Goal: Transaction & Acquisition: Purchase product/service

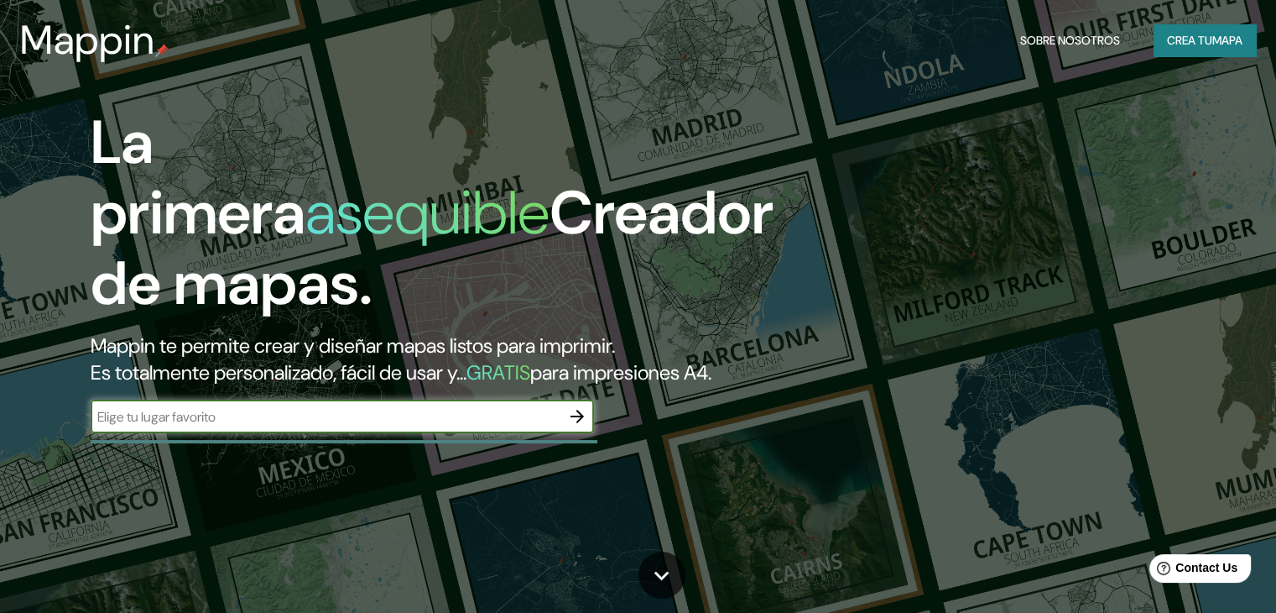
type input "a"
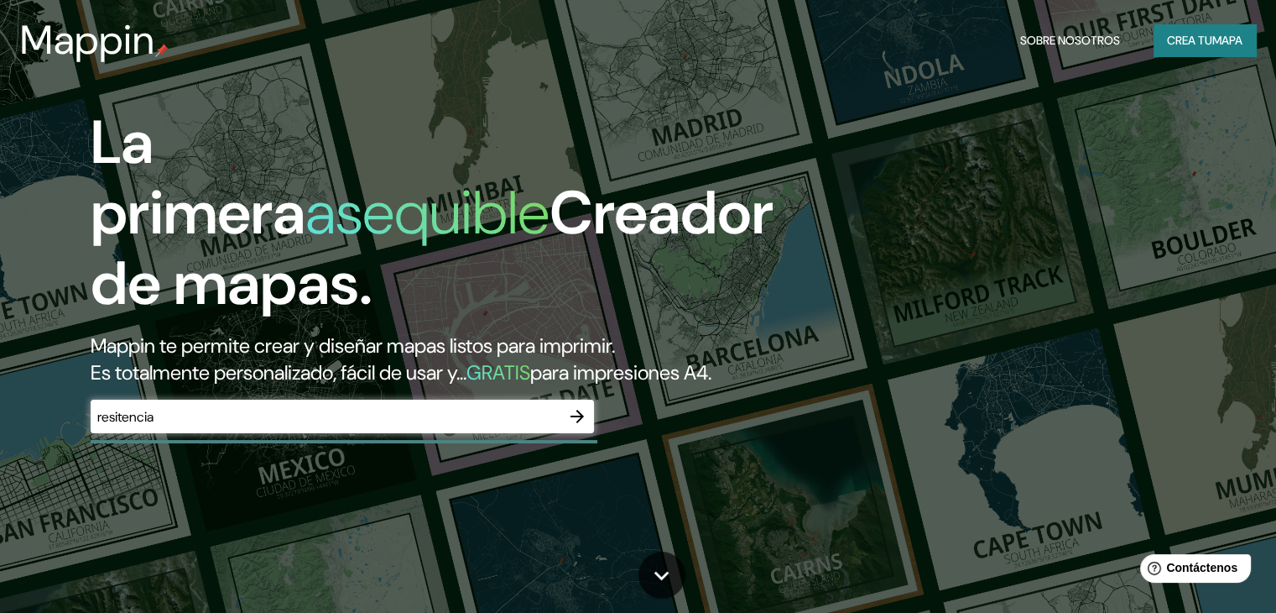
click at [910, 256] on div "La primera asequible Creador de mapas. Mappin te permite crear y diseñar mapas …" at bounding box center [638, 306] width 1276 height 613
click at [162, 426] on input "resitencia" at bounding box center [326, 416] width 470 height 19
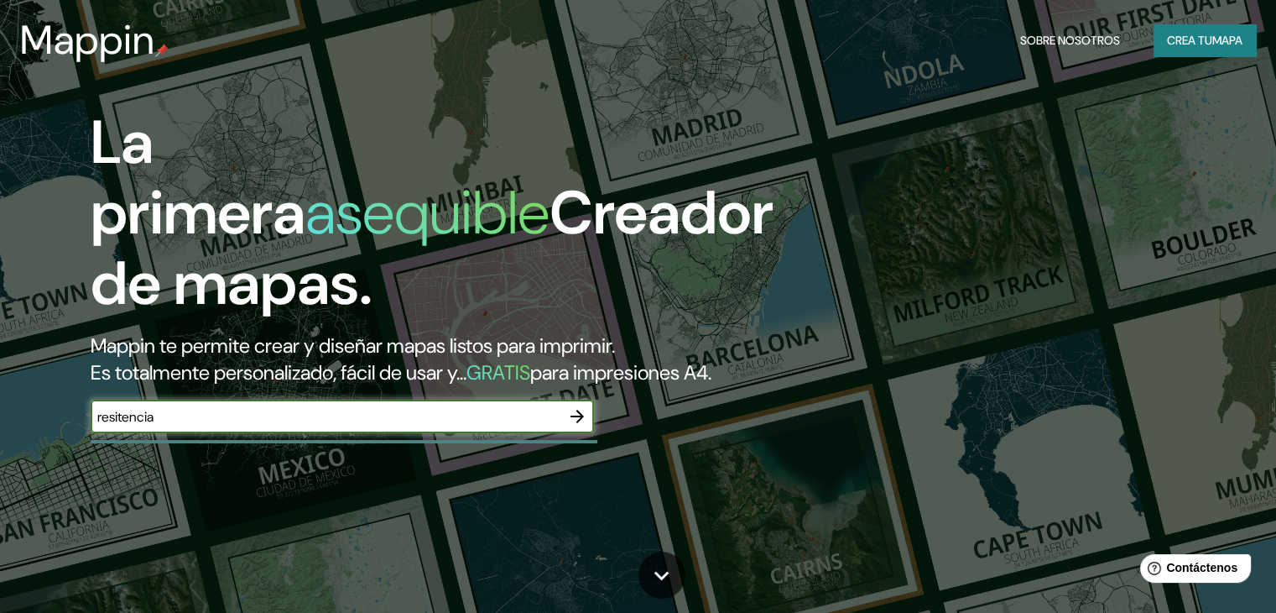
type input "resitencia chaco"
click at [577, 423] on icon "button" at bounding box center [577, 415] width 13 height 13
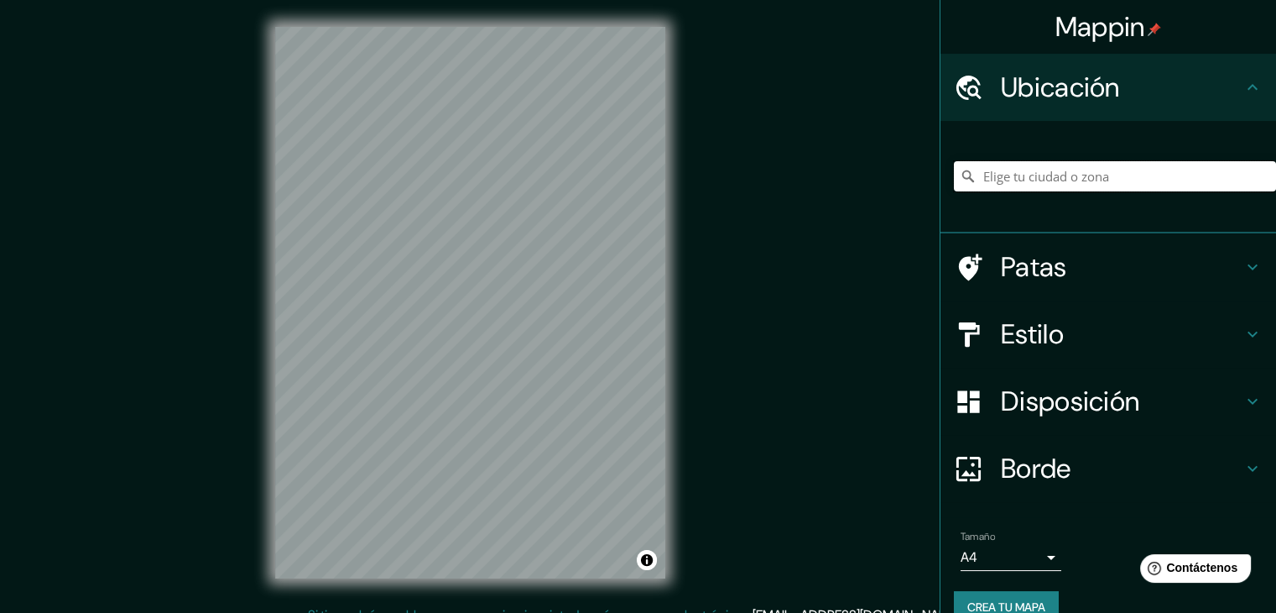
click at [1037, 172] on input "Elige tu ciudad o zona" at bounding box center [1115, 176] width 322 height 30
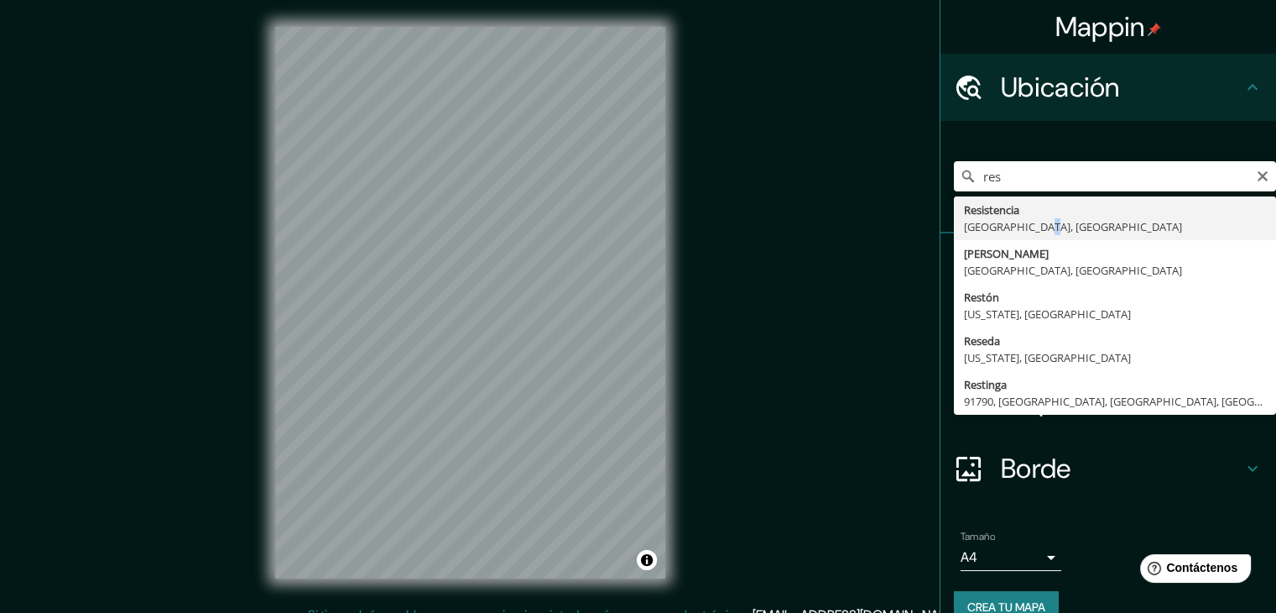
type input "Resistencia, [GEOGRAPHIC_DATA], [GEOGRAPHIC_DATA]"
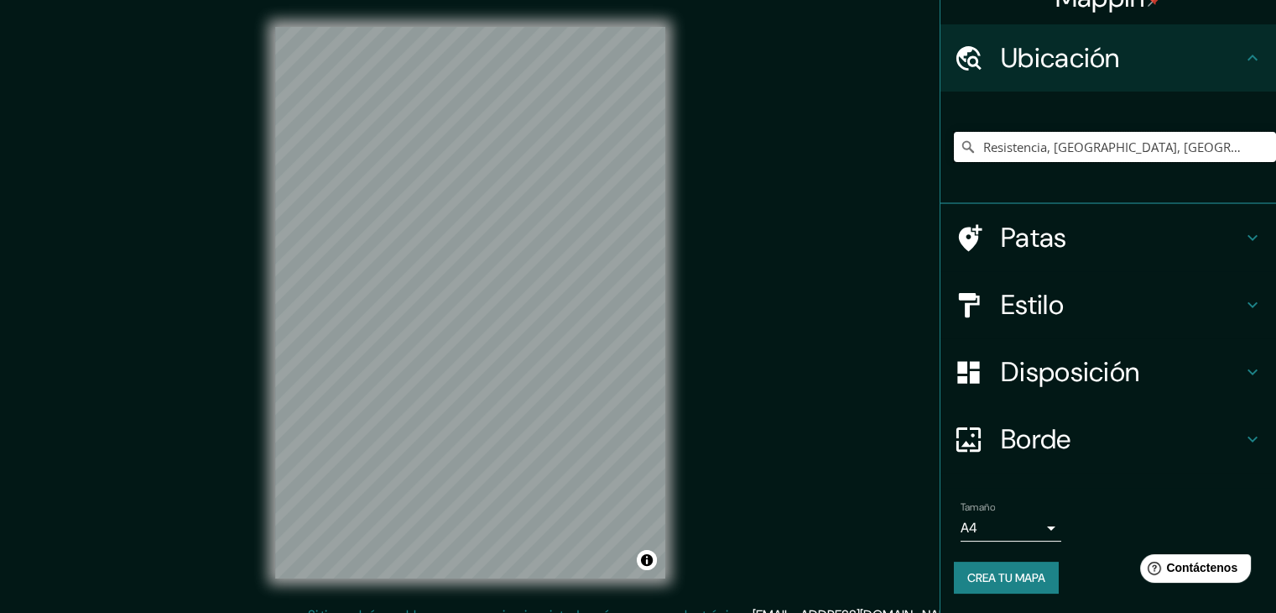
scroll to position [19, 0]
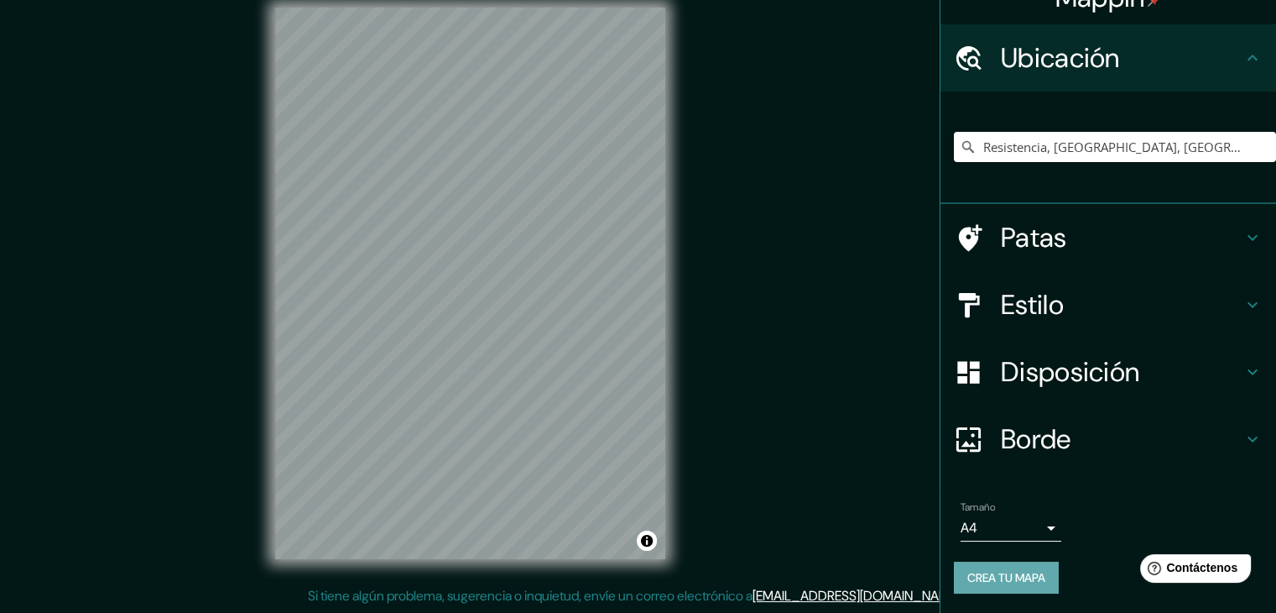
click at [1017, 571] on button "Crea tu mapa" at bounding box center [1006, 577] width 105 height 32
click at [1004, 588] on div "Crea tu mapa" at bounding box center [1108, 577] width 309 height 32
click at [1008, 569] on div "Crea tu mapa" at bounding box center [1108, 577] width 309 height 32
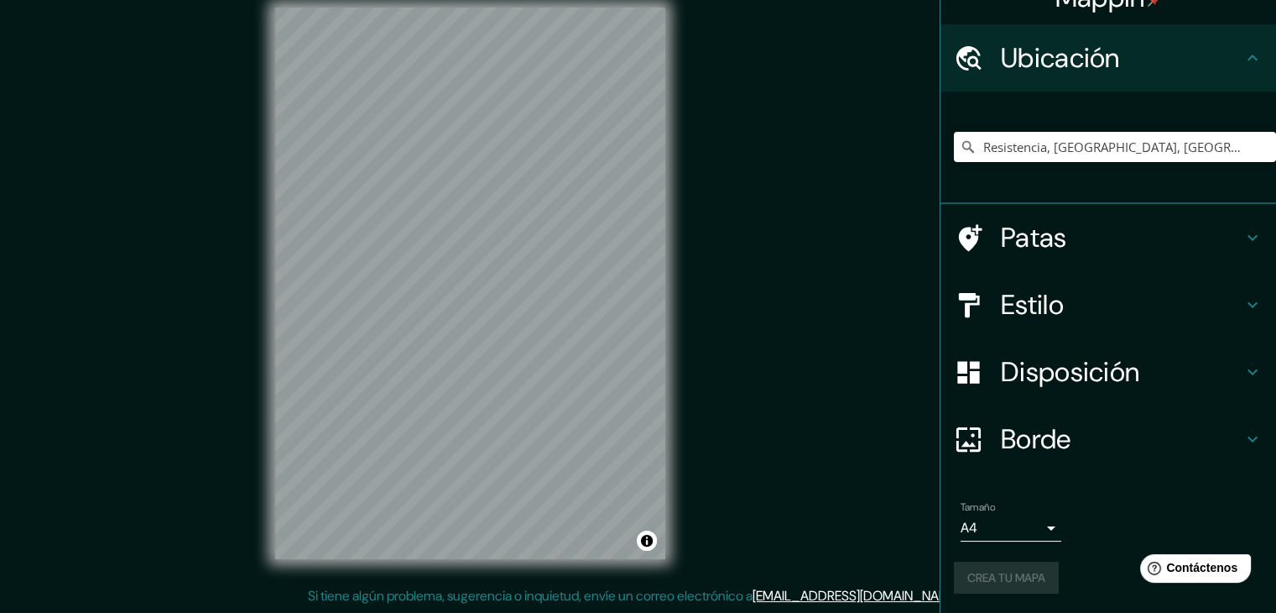
click at [1008, 569] on div "Crea tu mapa" at bounding box center [1108, 577] width 309 height 32
drag, startPoint x: 1034, startPoint y: 569, endPoint x: 1020, endPoint y: 566, distance: 13.7
click at [1033, 569] on div "Crea tu mapa" at bounding box center [1108, 577] width 309 height 32
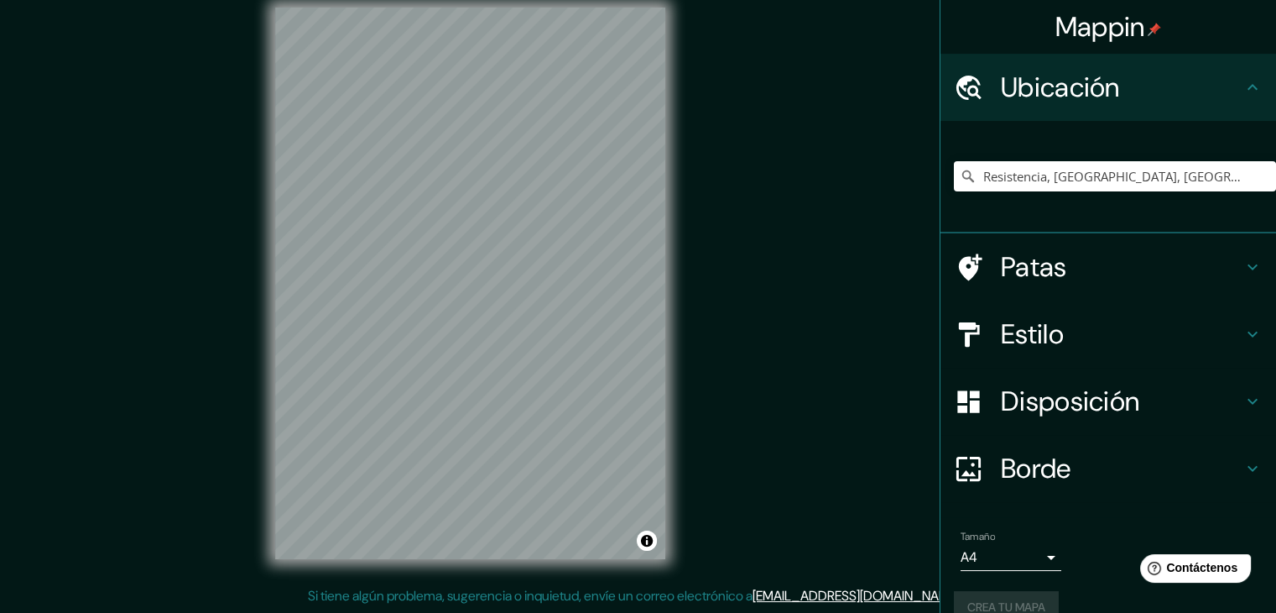
scroll to position [29, 0]
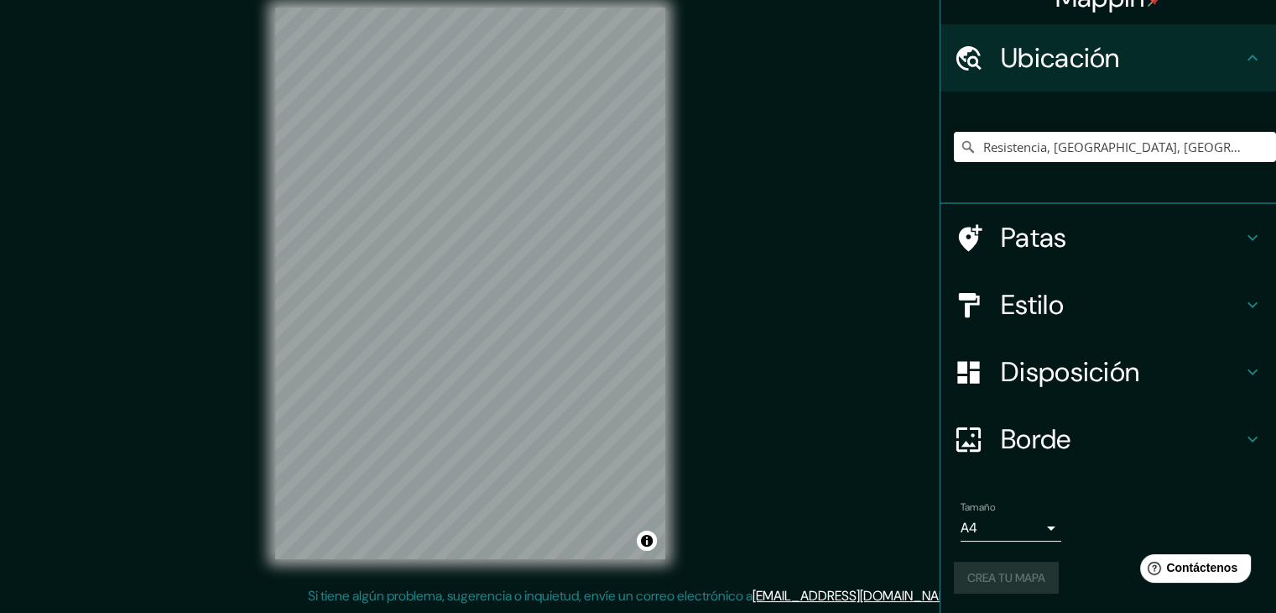
click at [1014, 432] on font "Borde" at bounding box center [1036, 438] width 70 height 35
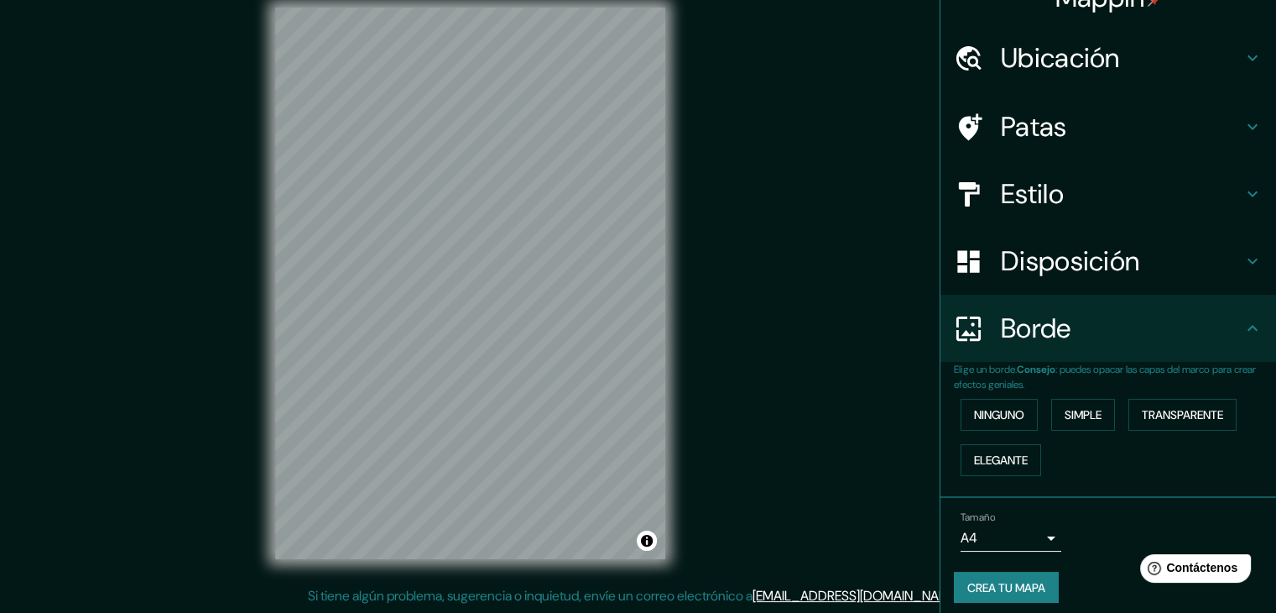
scroll to position [0, 0]
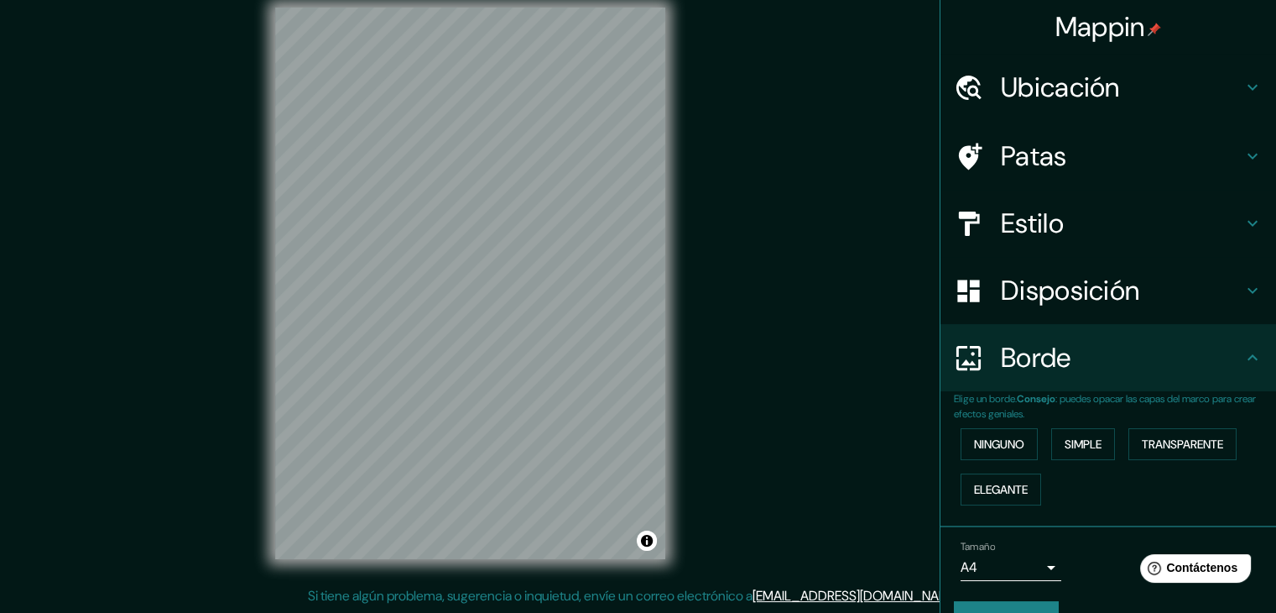
click at [1040, 105] on div "Ubicación" at bounding box center [1109, 87] width 336 height 67
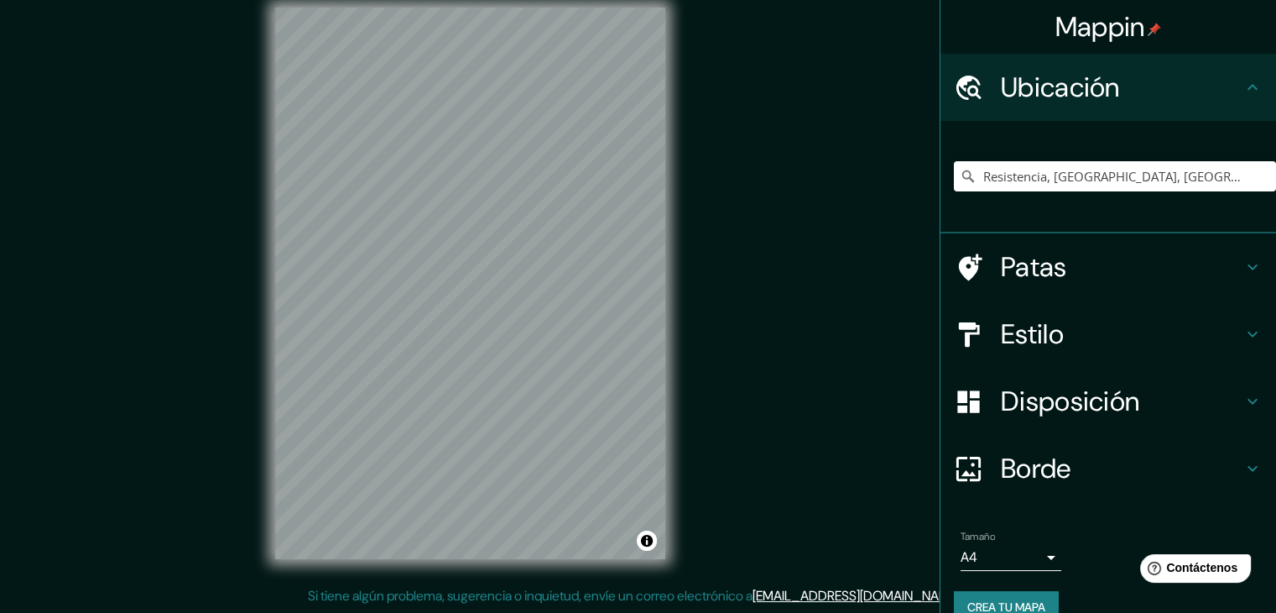
click at [1003, 262] on font "Patas" at bounding box center [1034, 266] width 66 height 35
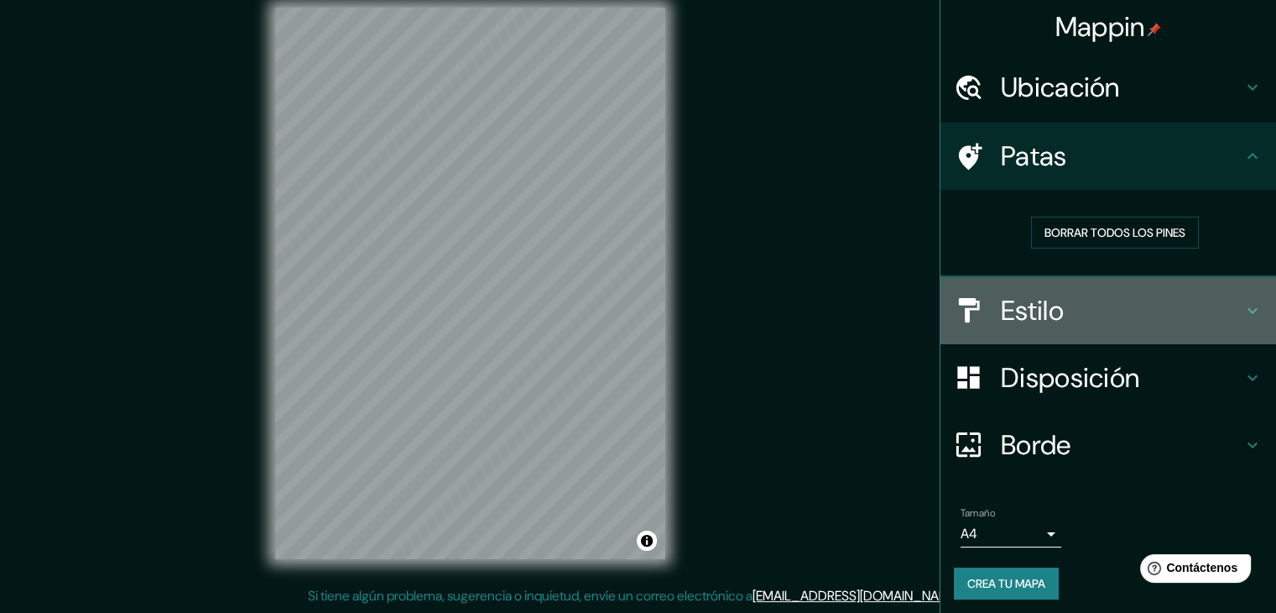
click at [1019, 305] on font "Estilo" at bounding box center [1032, 310] width 63 height 35
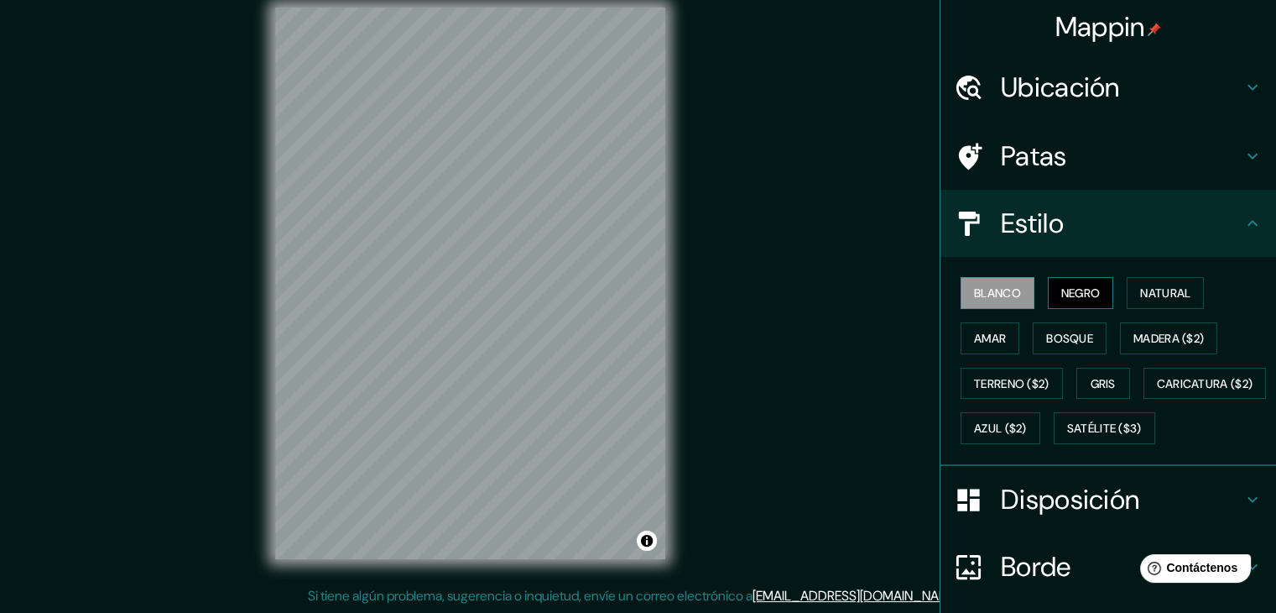
click at [1048, 286] on button "Negro" at bounding box center [1081, 293] width 66 height 32
click at [998, 299] on font "Blanco" at bounding box center [997, 292] width 47 height 15
click at [1186, 296] on button "Natural" at bounding box center [1165, 293] width 77 height 32
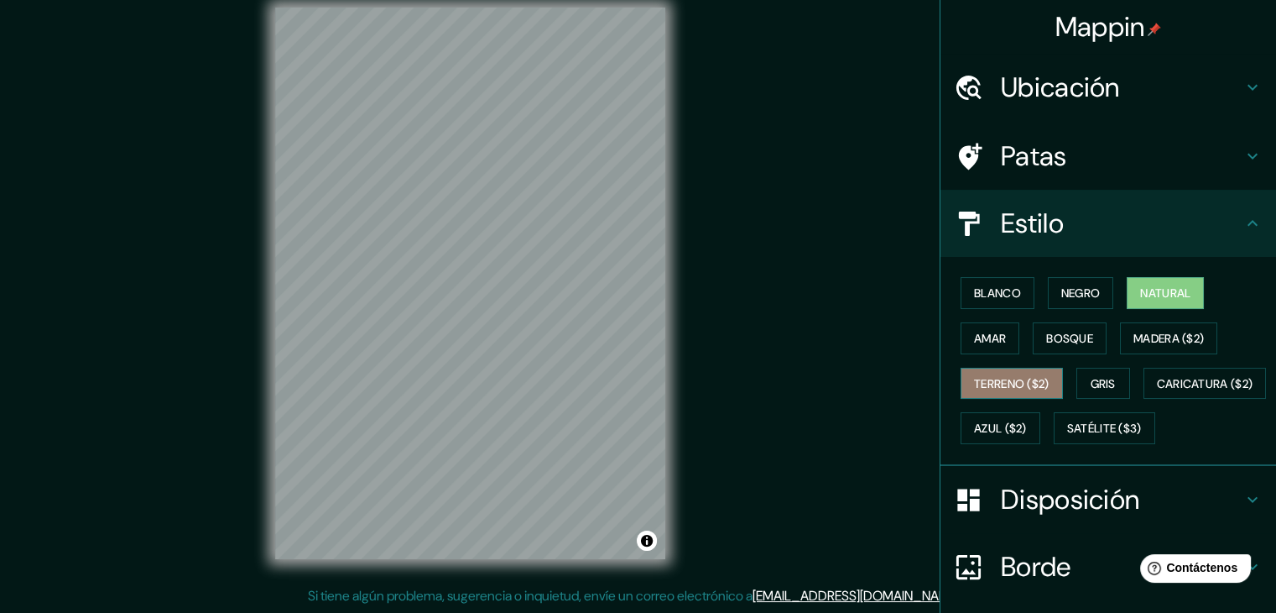
click at [974, 373] on font "Terreno ($2)" at bounding box center [1012, 384] width 76 height 22
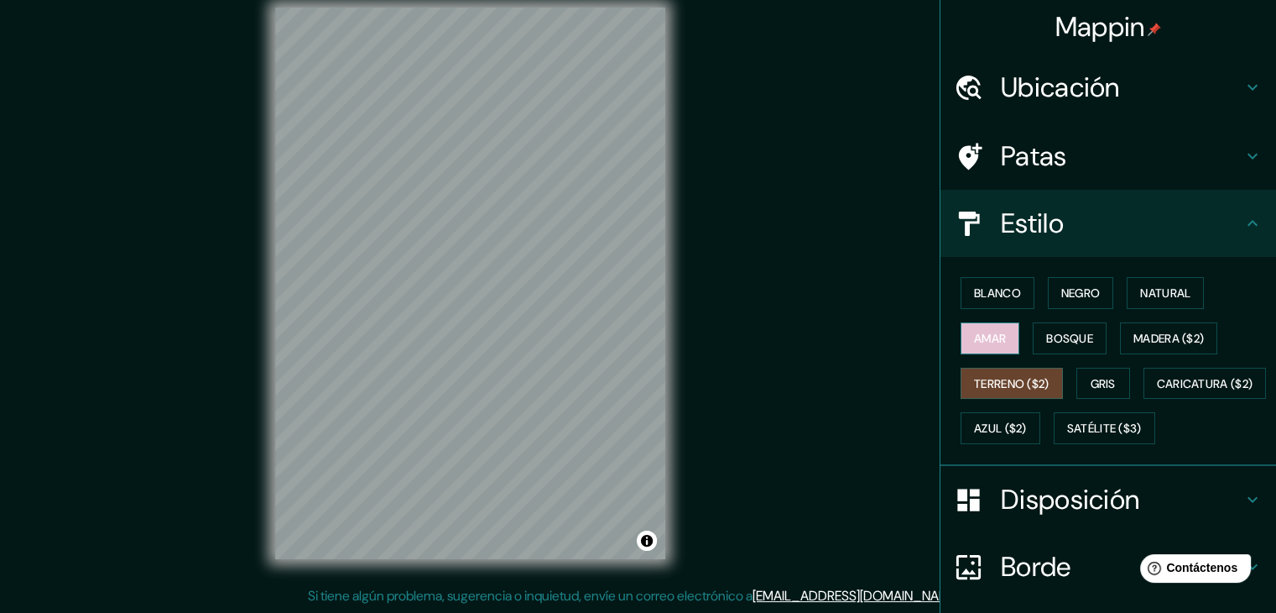
click at [974, 337] on font "Amar" at bounding box center [990, 338] width 32 height 15
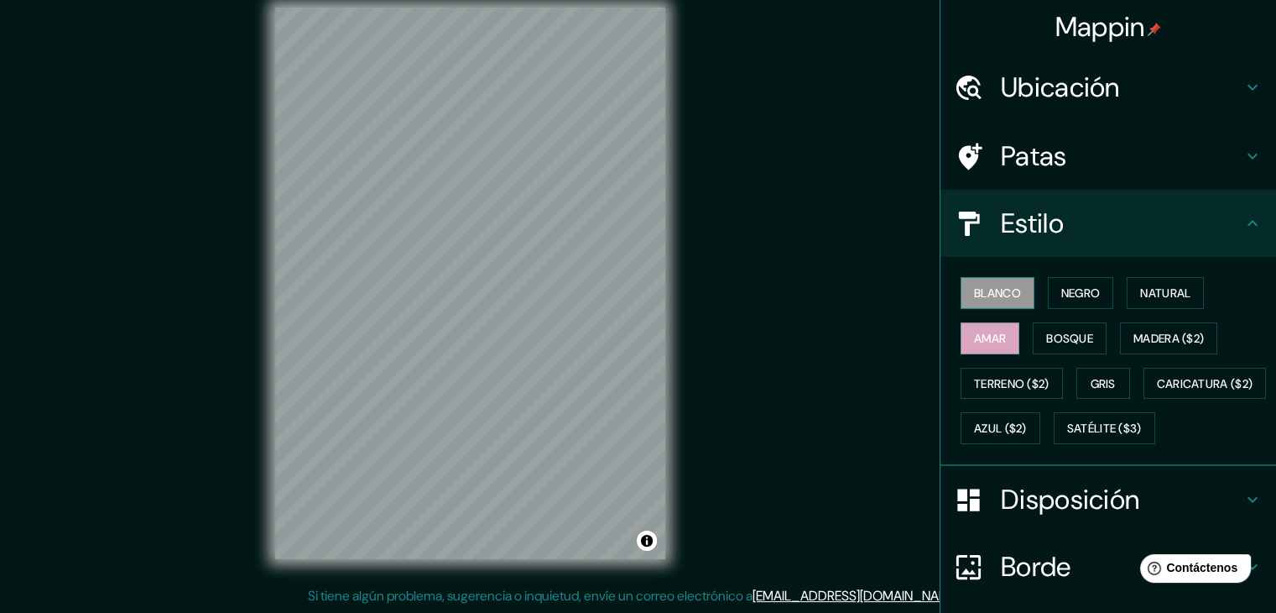
click at [992, 285] on font "Blanco" at bounding box center [997, 292] width 47 height 15
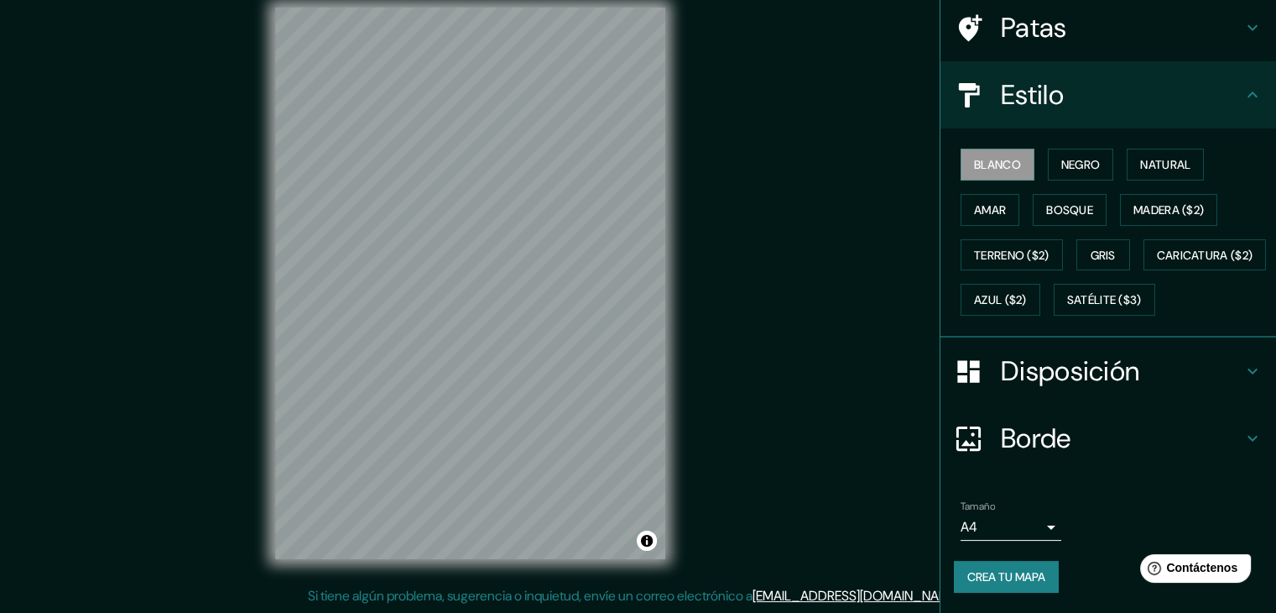
scroll to position [169, 0]
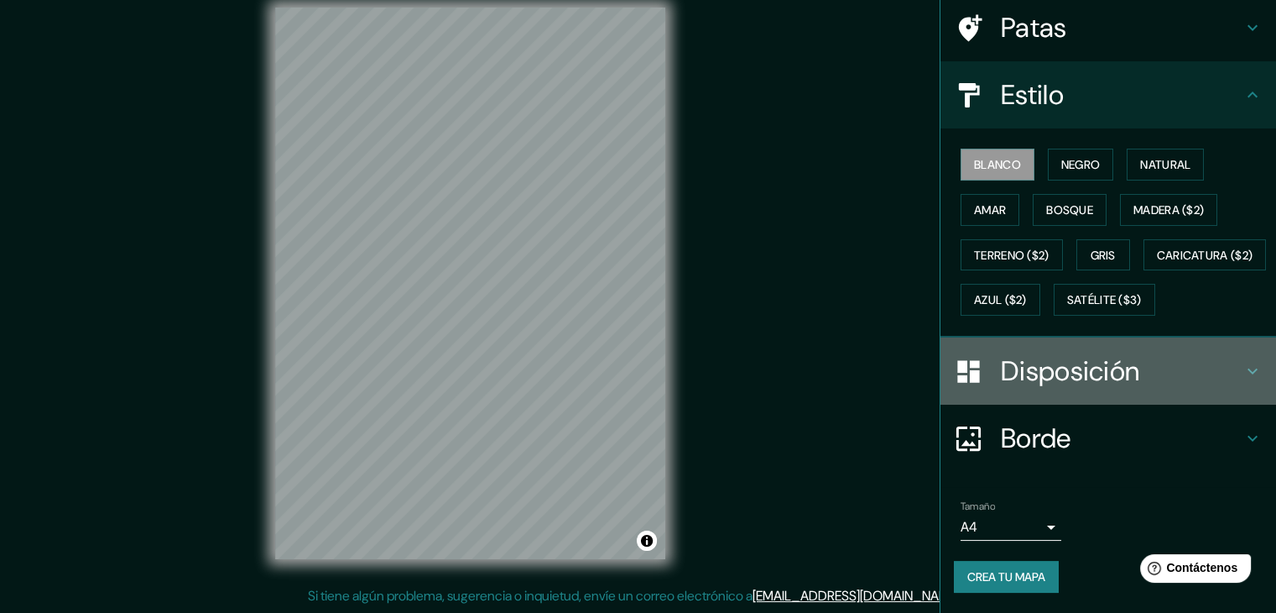
click at [1073, 362] on font "Disposición" at bounding box center [1070, 370] width 138 height 35
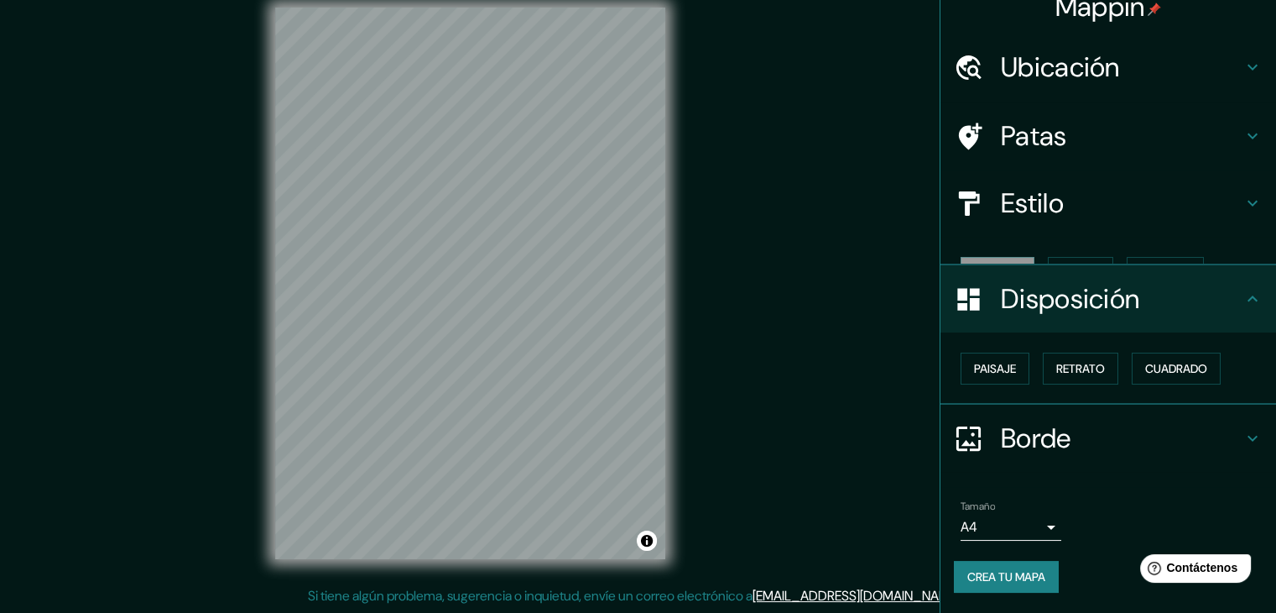
scroll to position [0, 0]
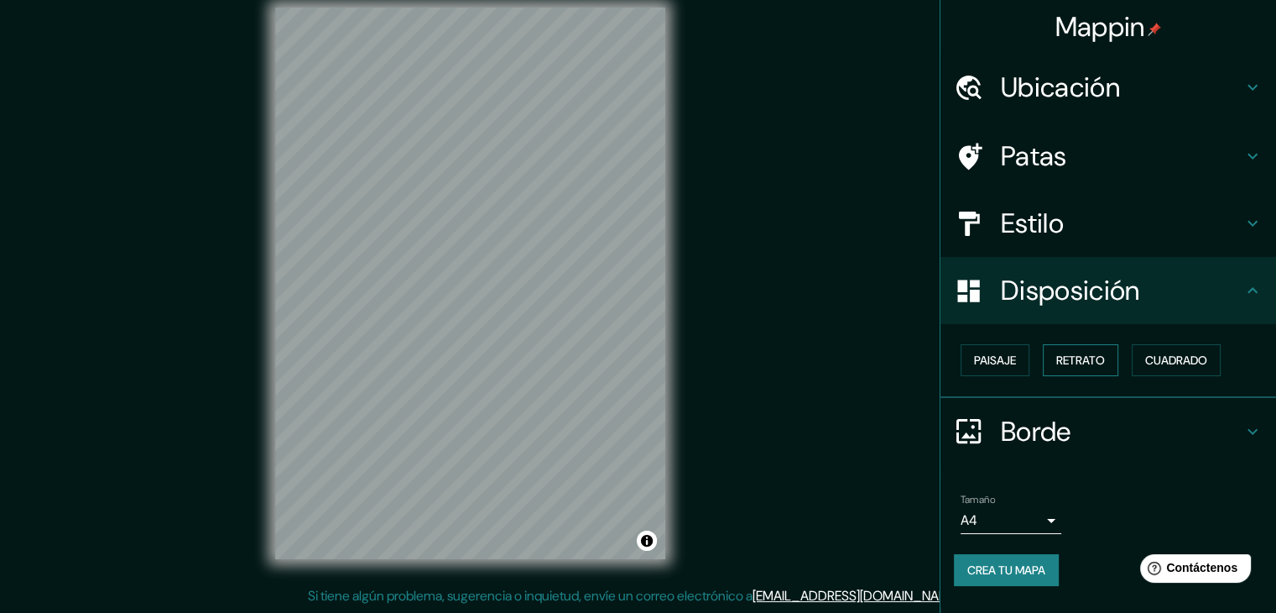
click at [1075, 362] on font "Retrato" at bounding box center [1080, 359] width 49 height 15
click at [994, 358] on font "Paisaje" at bounding box center [995, 359] width 42 height 15
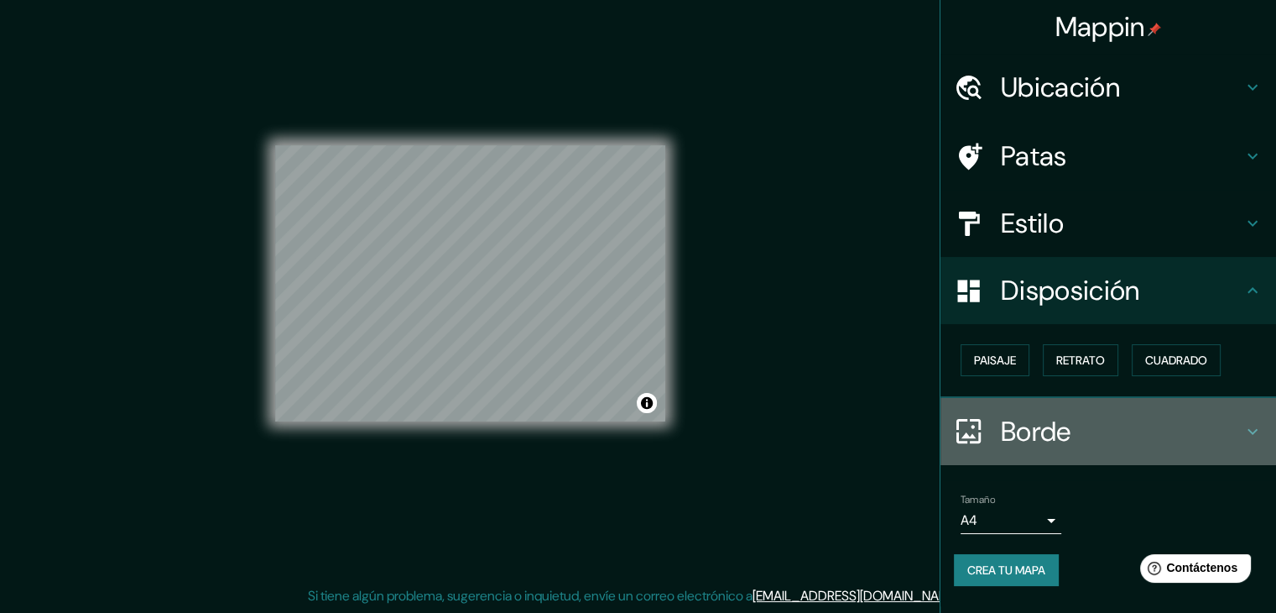
click at [1037, 439] on font "Borde" at bounding box center [1036, 431] width 70 height 35
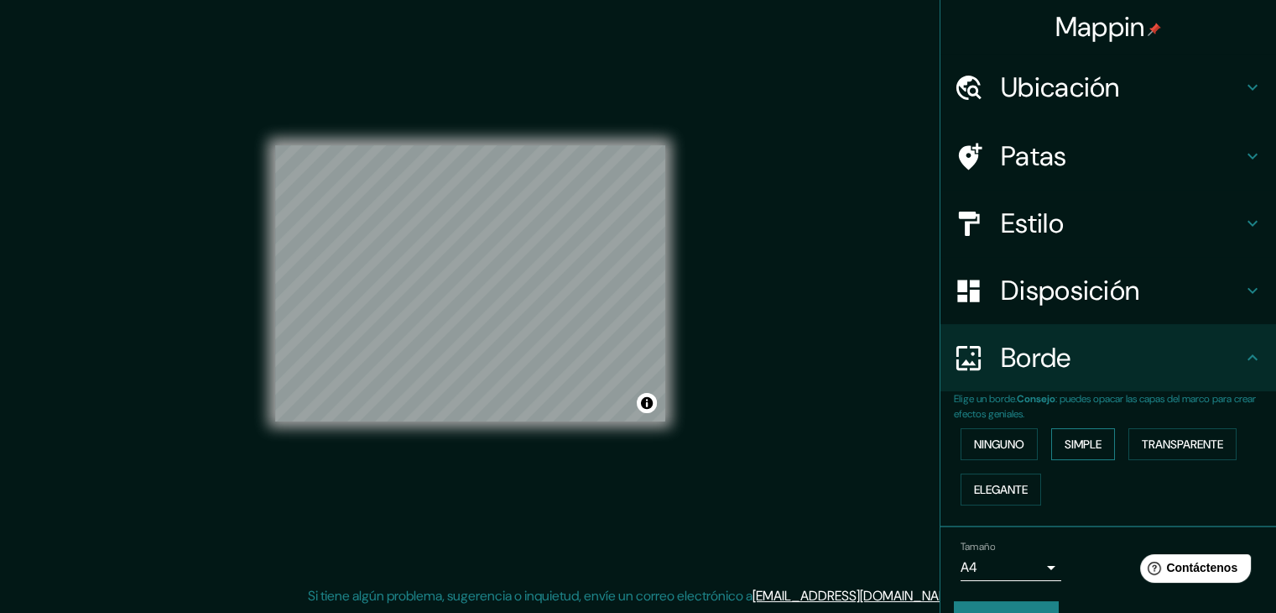
click at [1069, 439] on font "Simple" at bounding box center [1083, 443] width 37 height 15
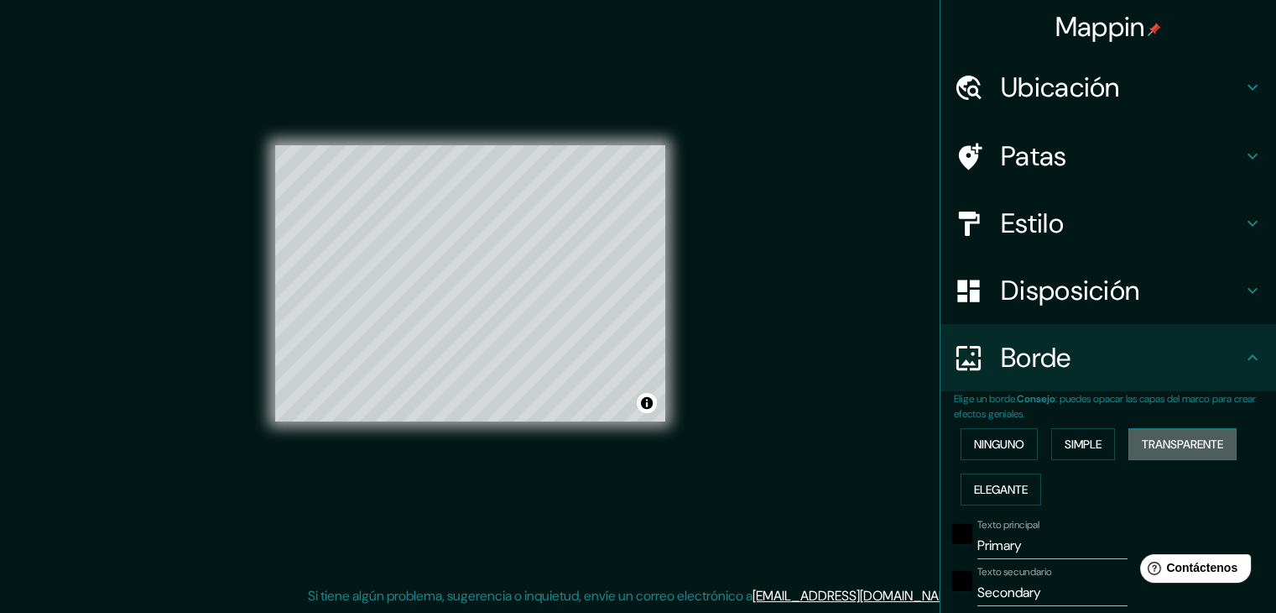
click at [1141, 430] on button "Transparente" at bounding box center [1183, 444] width 108 height 32
click at [961, 488] on button "Elegante" at bounding box center [1001, 489] width 81 height 32
click at [974, 444] on font "Ninguno" at bounding box center [999, 443] width 50 height 15
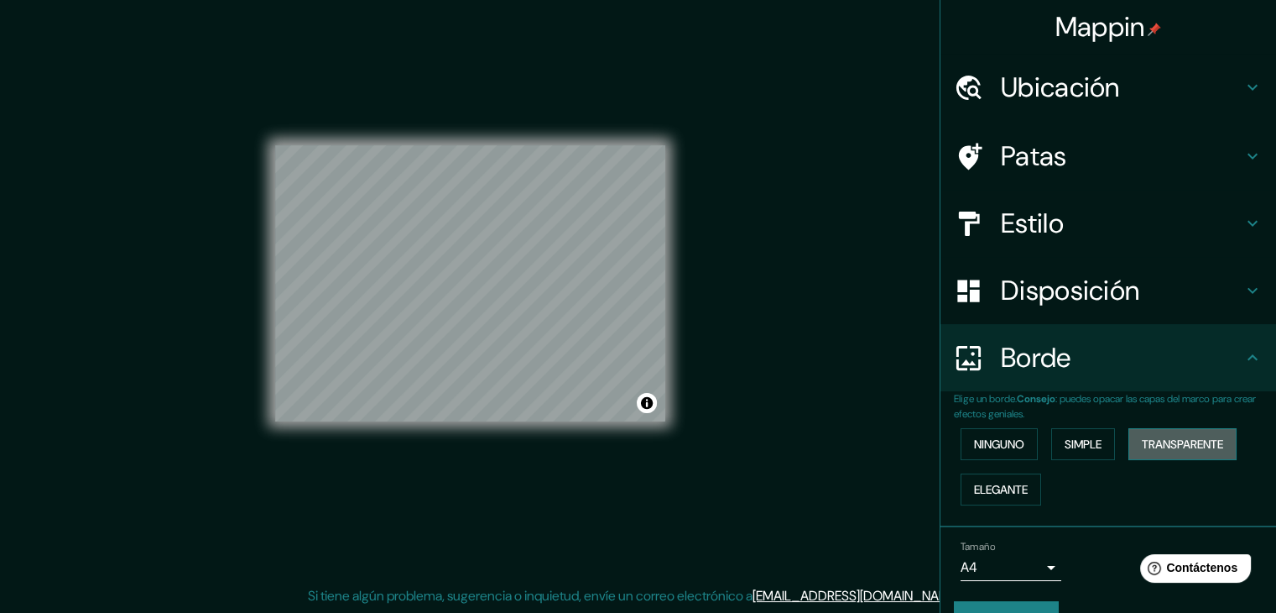
click at [1164, 437] on font "Transparente" at bounding box center [1182, 443] width 81 height 15
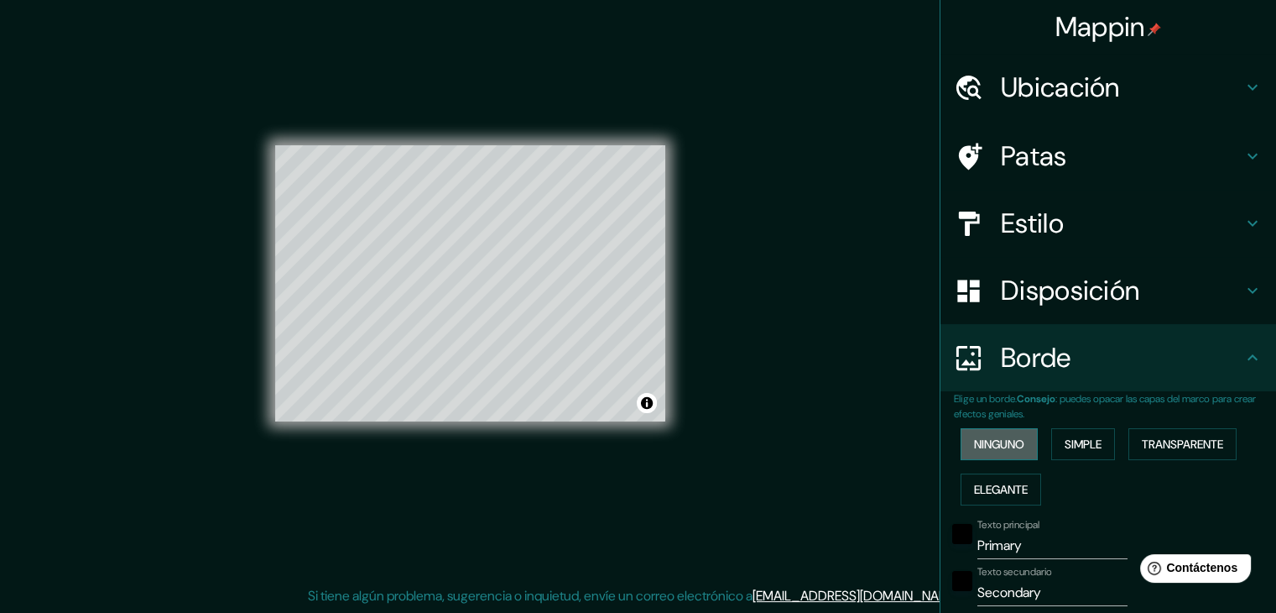
click at [1006, 441] on font "Ninguno" at bounding box center [999, 443] width 50 height 15
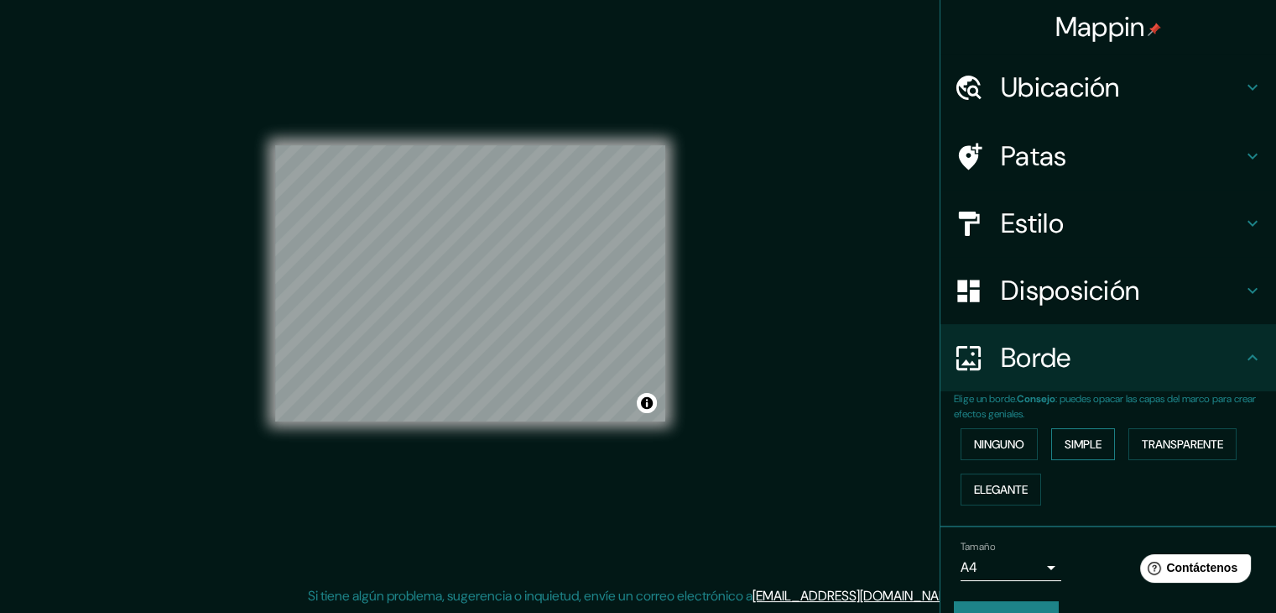
drag, startPoint x: 1177, startPoint y: 437, endPoint x: 1091, endPoint y: 441, distance: 86.5
click at [1176, 437] on font "Transparente" at bounding box center [1182, 443] width 81 height 15
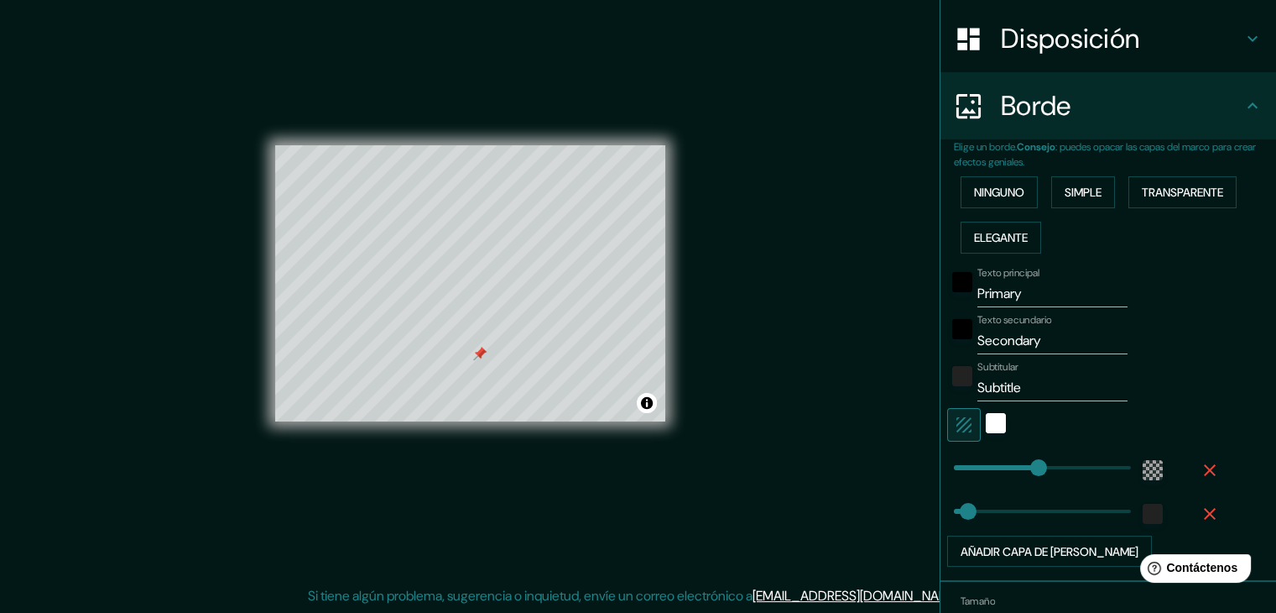
scroll to position [336, 0]
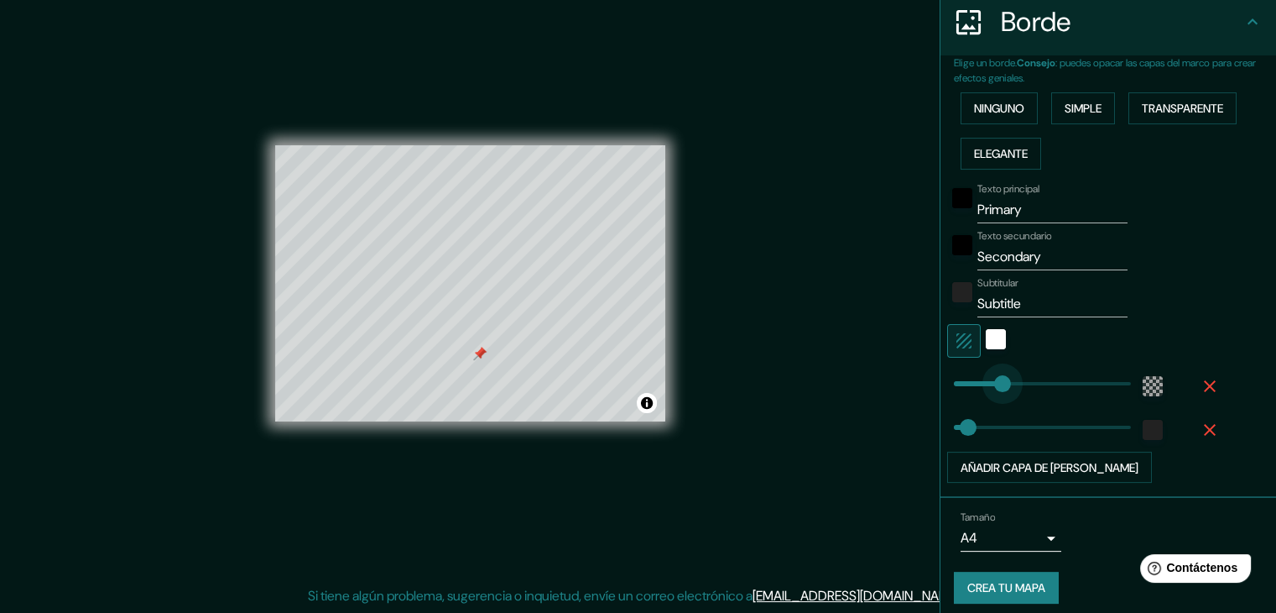
type input "308"
drag, startPoint x: 1017, startPoint y: 376, endPoint x: 1058, endPoint y: 384, distance: 42.0
type input "37"
type input "0"
drag, startPoint x: 1058, startPoint y: 384, endPoint x: 869, endPoint y: 419, distance: 191.9
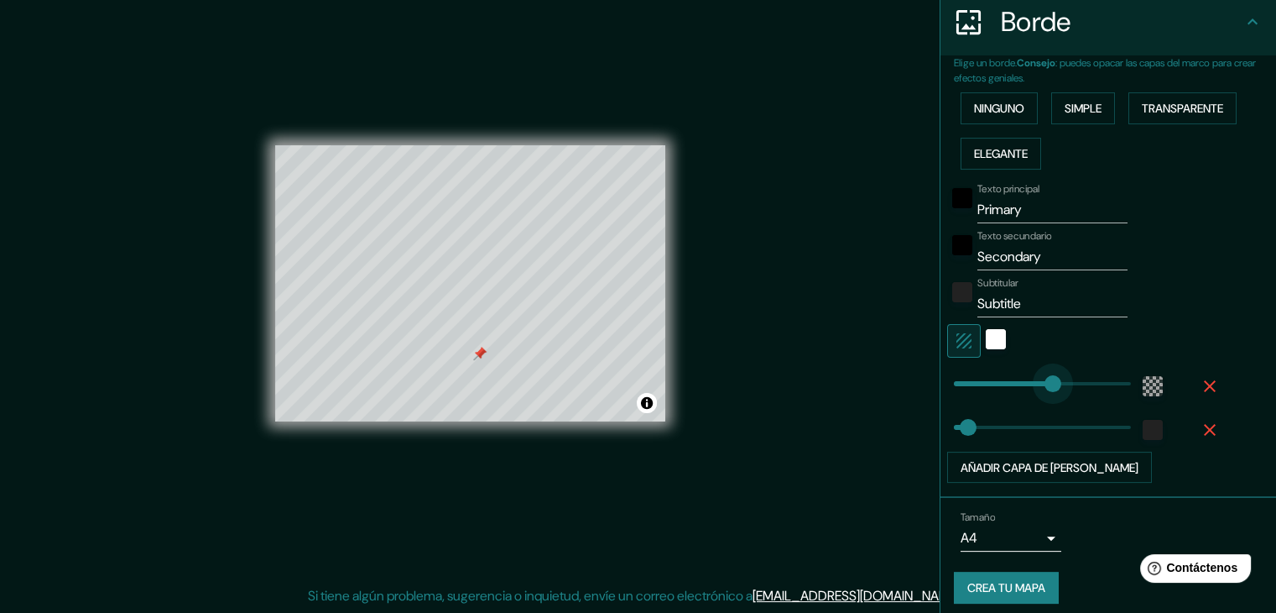
type input "37"
type input "200"
drag, startPoint x: 943, startPoint y: 381, endPoint x: 1017, endPoint y: 390, distance: 74.4
type input "319"
drag, startPoint x: 1017, startPoint y: 430, endPoint x: 1062, endPoint y: 429, distance: 45.3
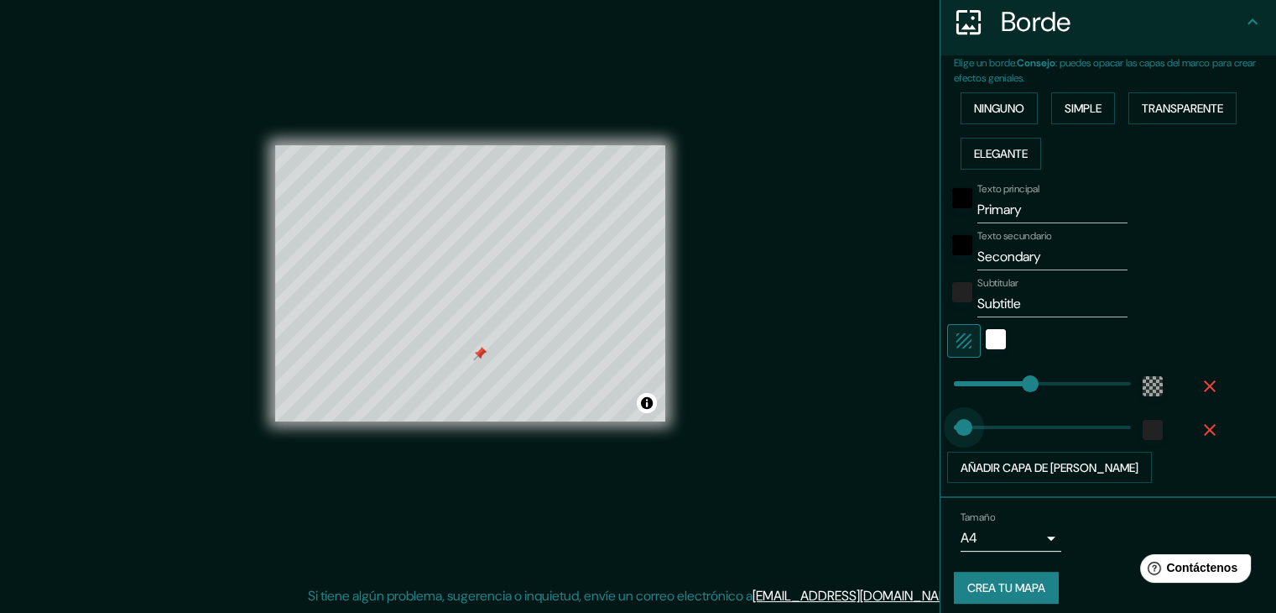
type input "16"
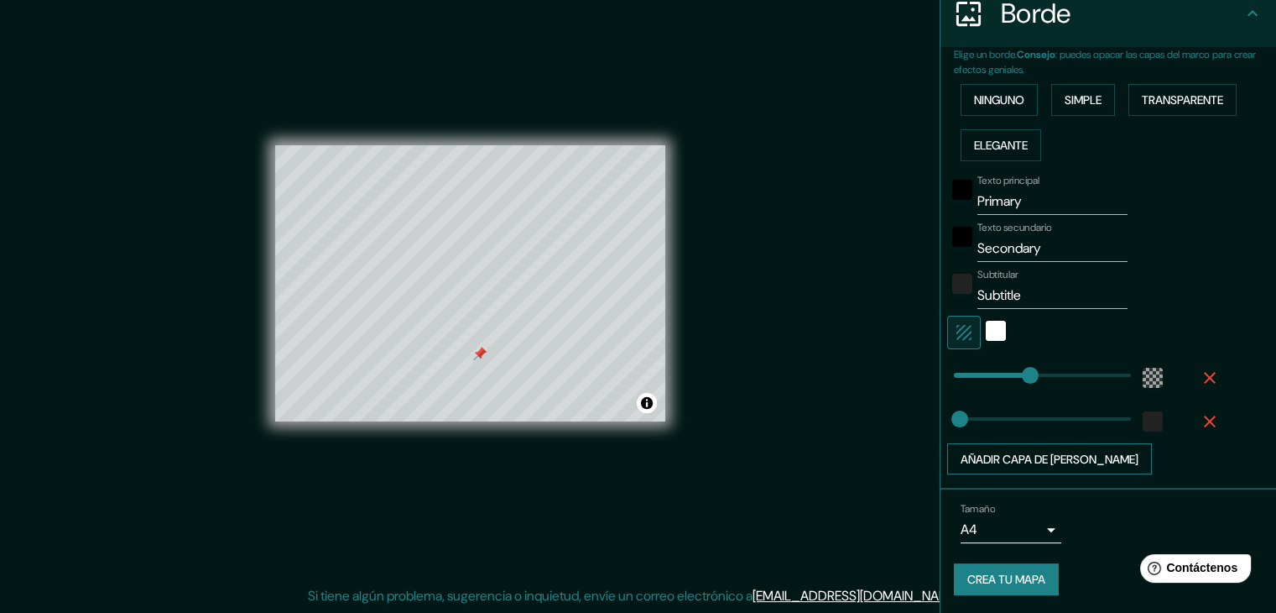
click at [1040, 444] on button "Añadir capa de [PERSON_NAME]" at bounding box center [1049, 459] width 205 height 32
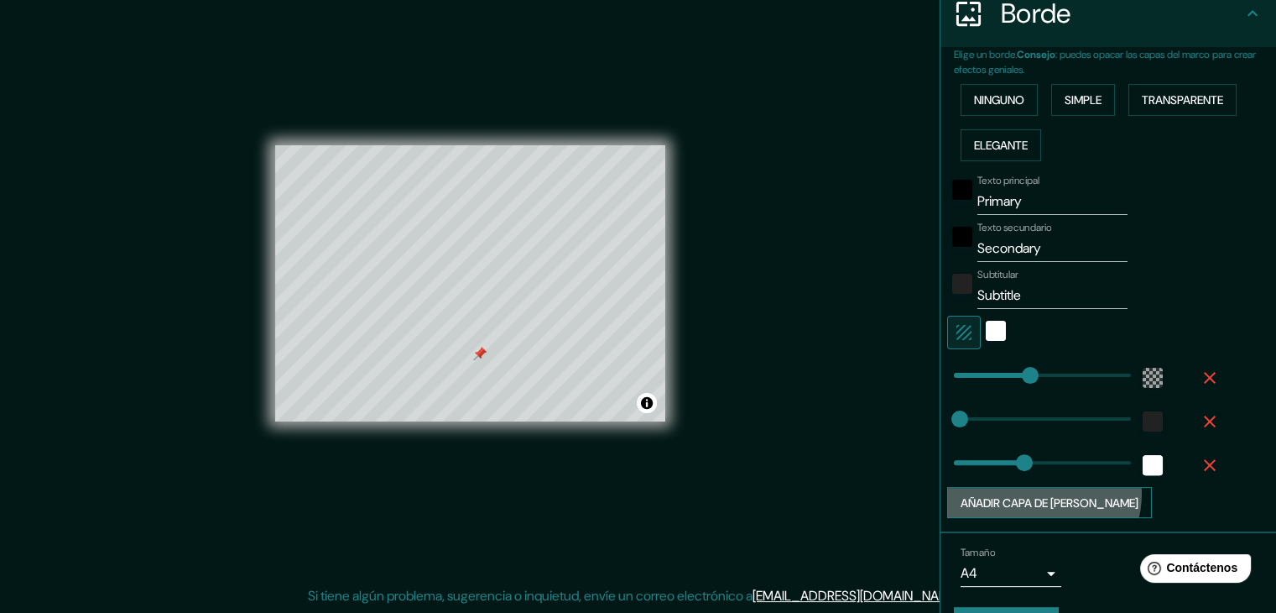
click at [1030, 495] on font "Añadir capa de [PERSON_NAME]" at bounding box center [1050, 502] width 178 height 15
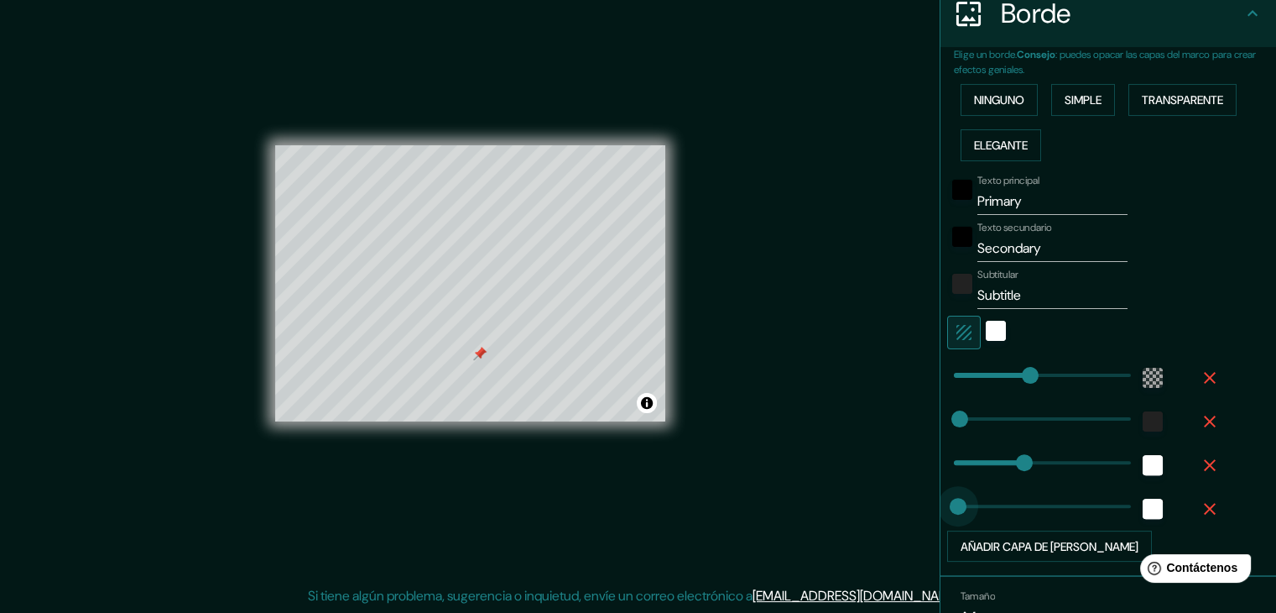
type input "5"
drag, startPoint x: 960, startPoint y: 504, endPoint x: 943, endPoint y: 506, distance: 16.9
type input "0"
drag, startPoint x: 989, startPoint y: 455, endPoint x: 910, endPoint y: 455, distance: 79.7
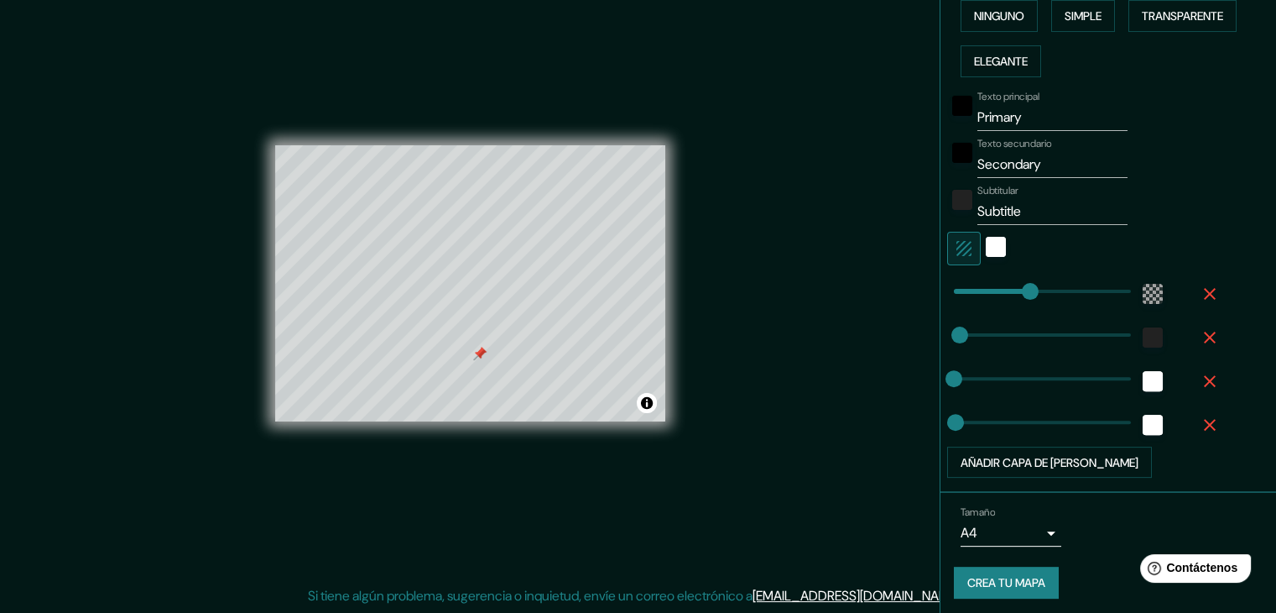
scroll to position [431, 0]
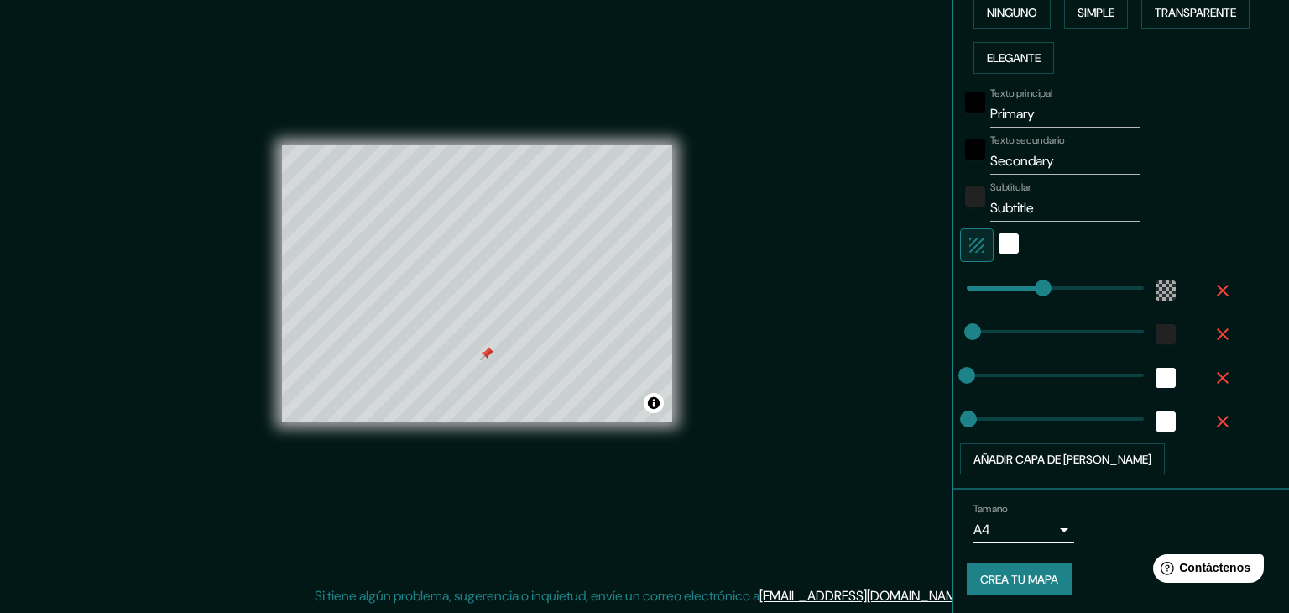
click at [1044, 520] on body "Mappin Ubicación Resistencia, [GEOGRAPHIC_DATA], [GEOGRAPHIC_DATA] Patas Estilo…" at bounding box center [644, 287] width 1289 height 613
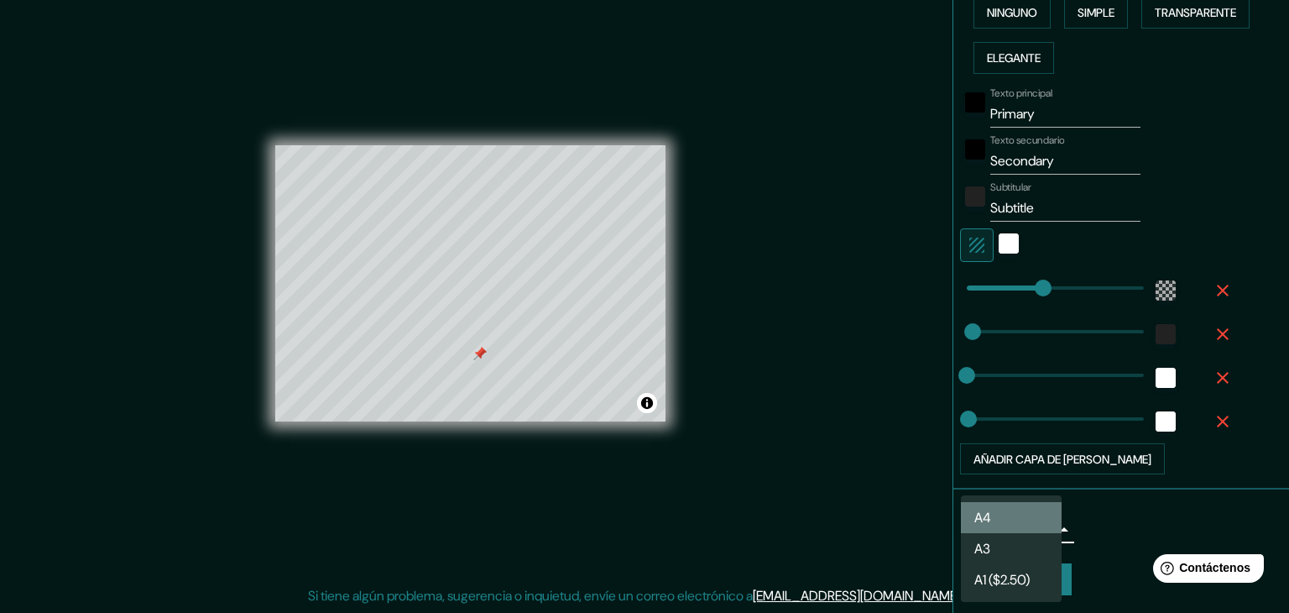
drag, startPoint x: 1014, startPoint y: 512, endPoint x: 1067, endPoint y: 504, distance: 54.2
click at [1014, 511] on li "A4" at bounding box center [1011, 517] width 101 height 31
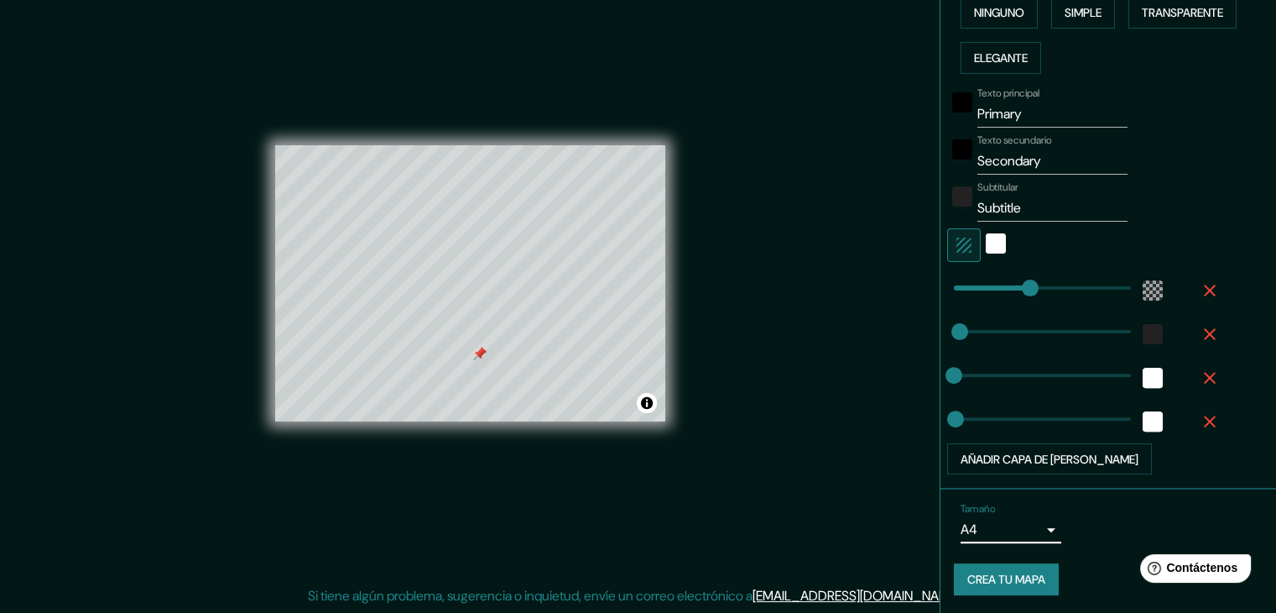
click at [1098, 507] on div "Tamaño A4 single" at bounding box center [1108, 523] width 309 height 54
click at [1002, 582] on font "Crea tu mapa" at bounding box center [1006, 579] width 78 height 15
click at [1227, 565] on font "Contáctenos" at bounding box center [1202, 568] width 74 height 14
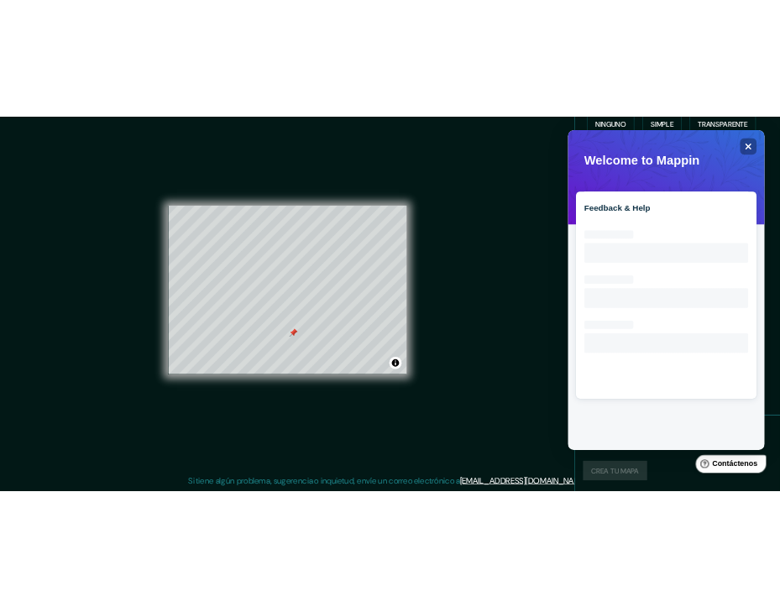
scroll to position [0, 0]
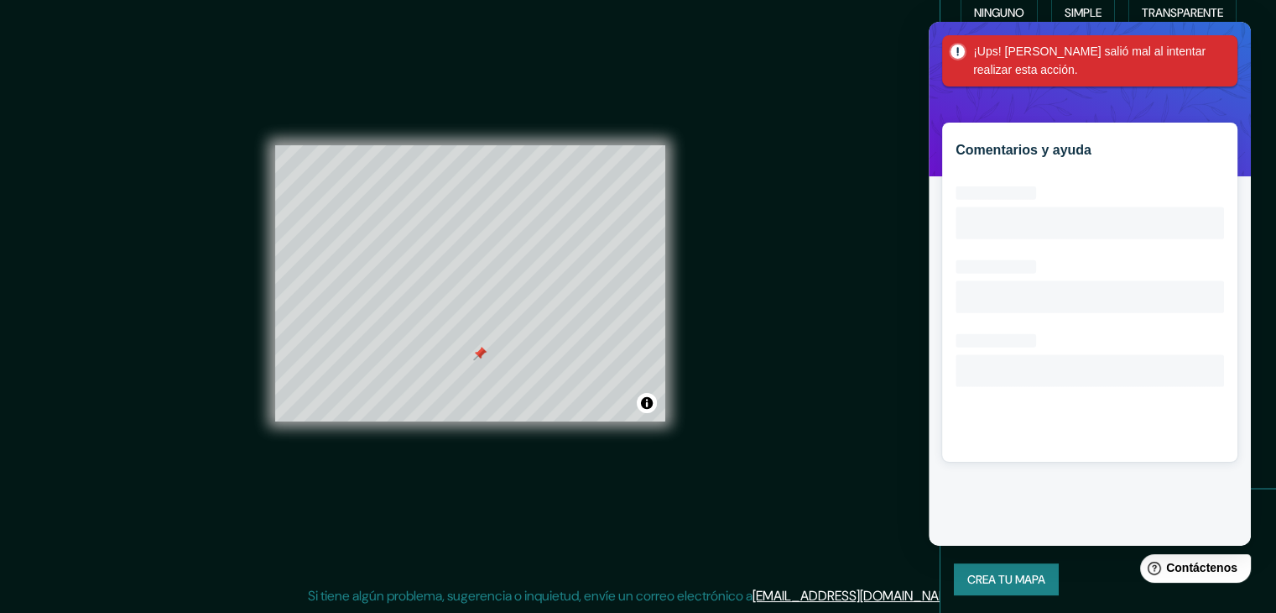
click at [1262, 49] on div "Ninguno Simple Transparente Elegante" at bounding box center [1115, 35] width 322 height 91
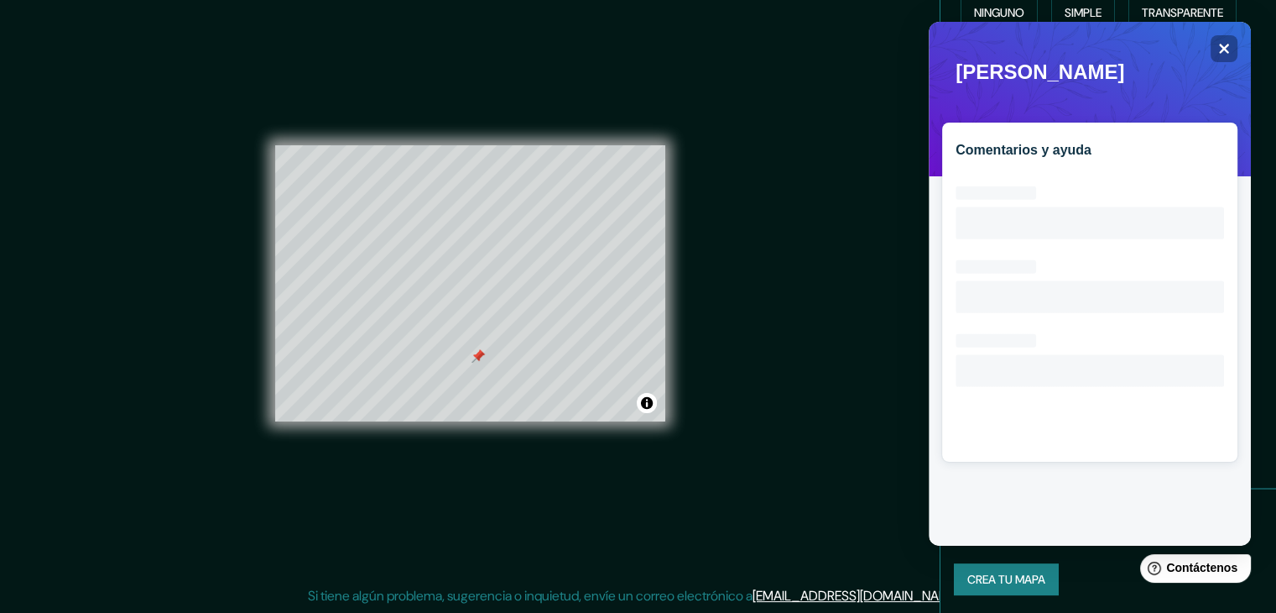
drag, startPoint x: 554, startPoint y: 540, endPoint x: 555, endPoint y: 529, distance: 10.9
click at [554, 538] on div "© Mapbox © OpenStreetMap Improve this map" at bounding box center [470, 283] width 390 height 551
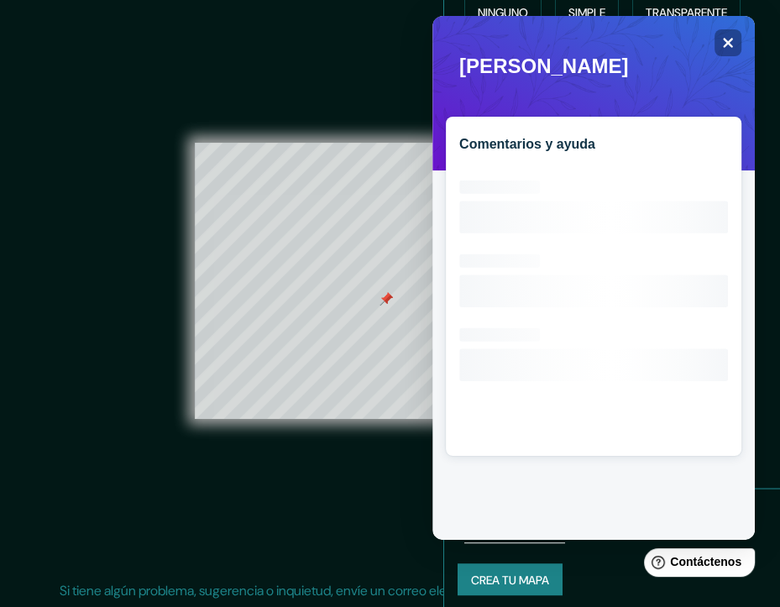
scroll to position [20, 0]
